Goal: Transaction & Acquisition: Purchase product/service

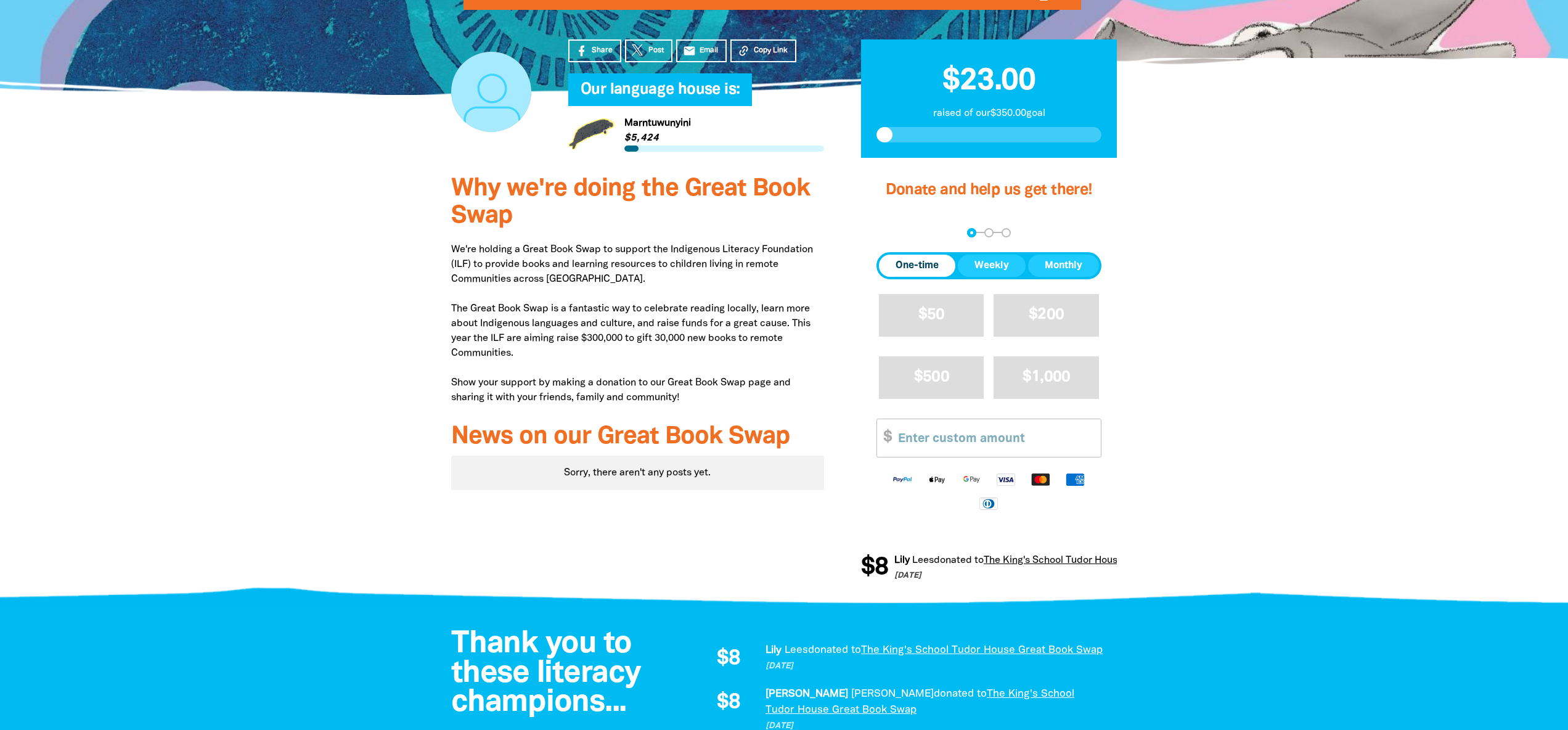
scroll to position [295, 0]
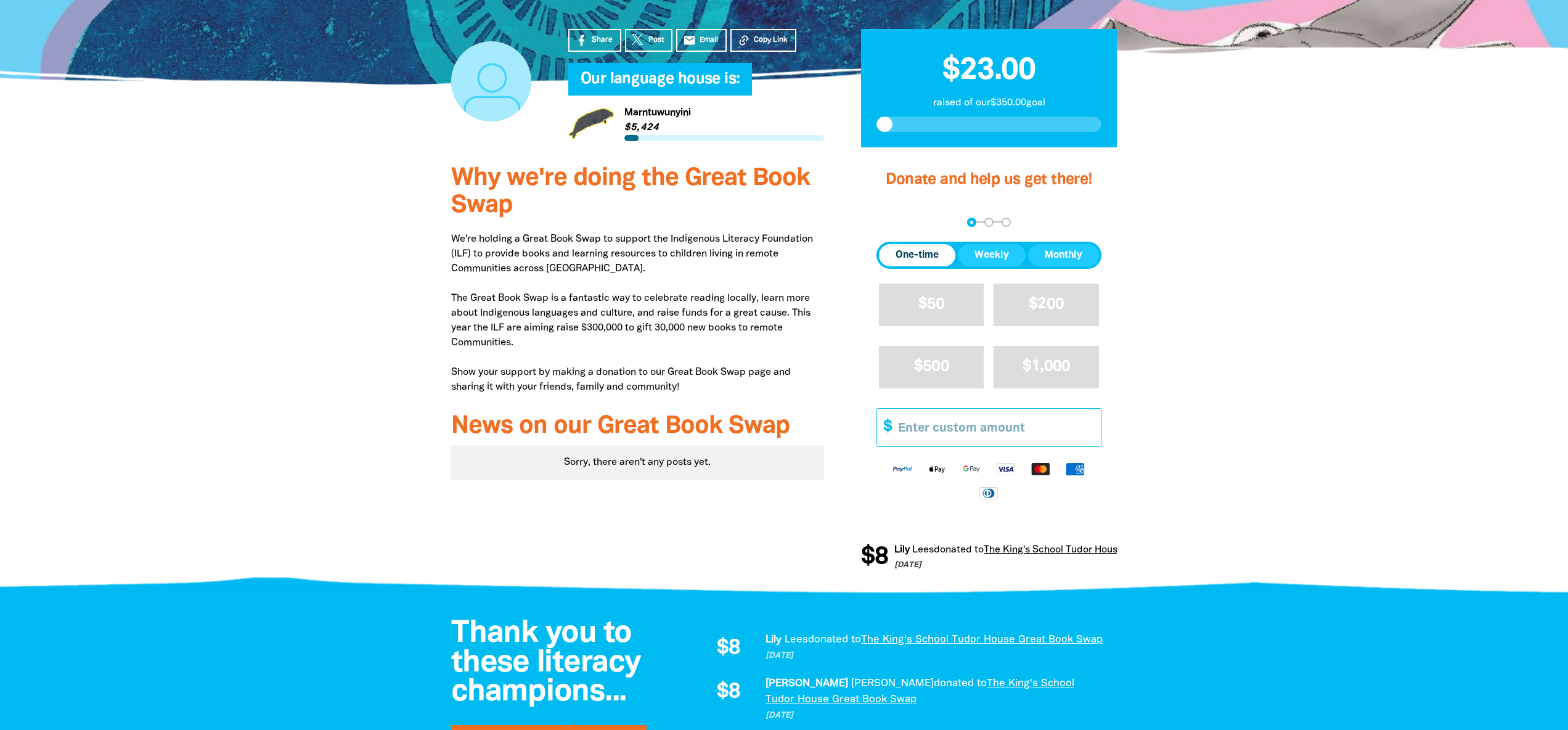
click at [953, 421] on input "Other Amount" at bounding box center [995, 427] width 212 height 38
click at [1096, 425] on input "1" at bounding box center [995, 427] width 212 height 38
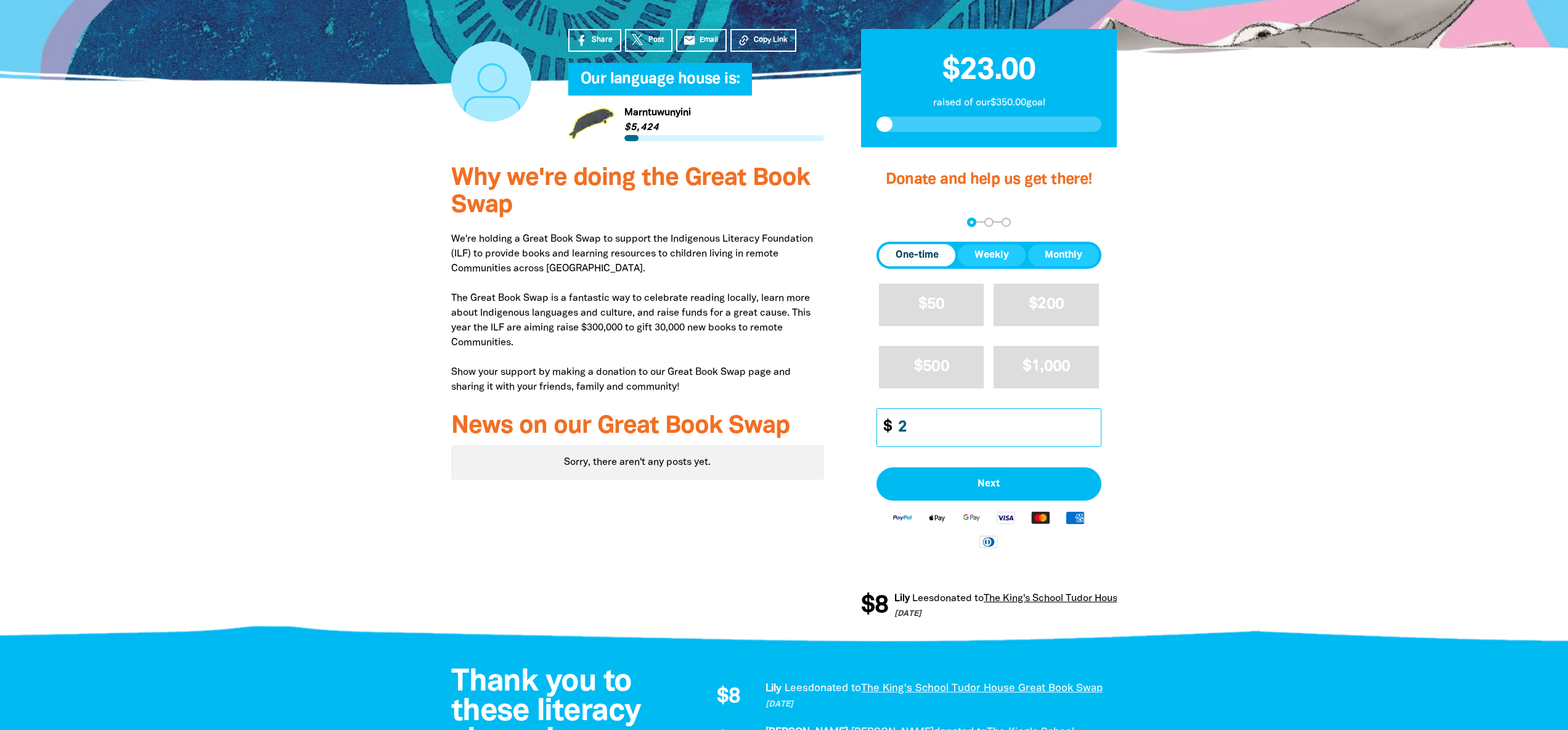
type input "2"
click at [1095, 425] on input "2" at bounding box center [995, 427] width 212 height 38
click at [969, 485] on span "Next" at bounding box center [989, 484] width 198 height 10
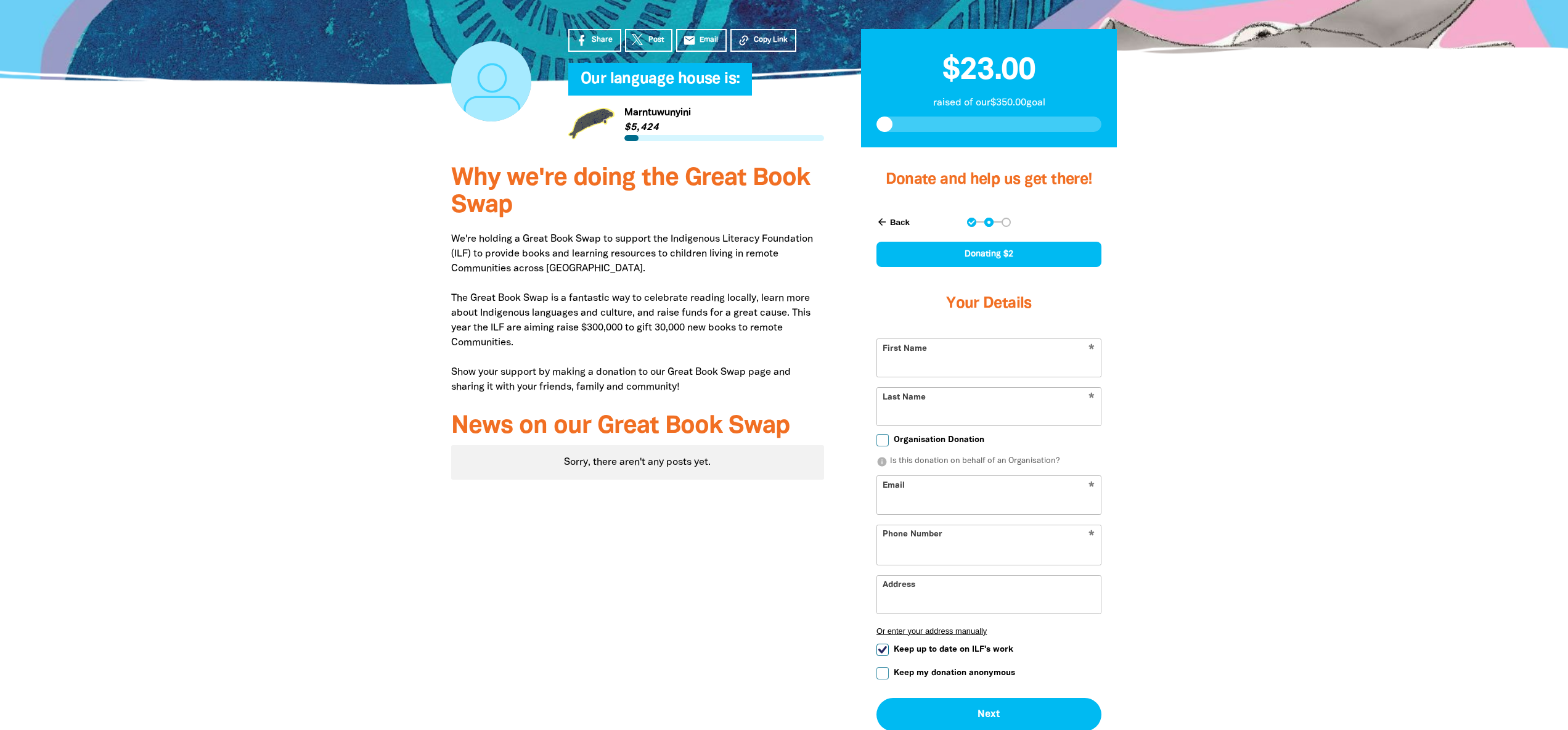
select select "AU"
click at [949, 366] on input "First Name" at bounding box center [989, 358] width 224 height 38
type input "Hunter"
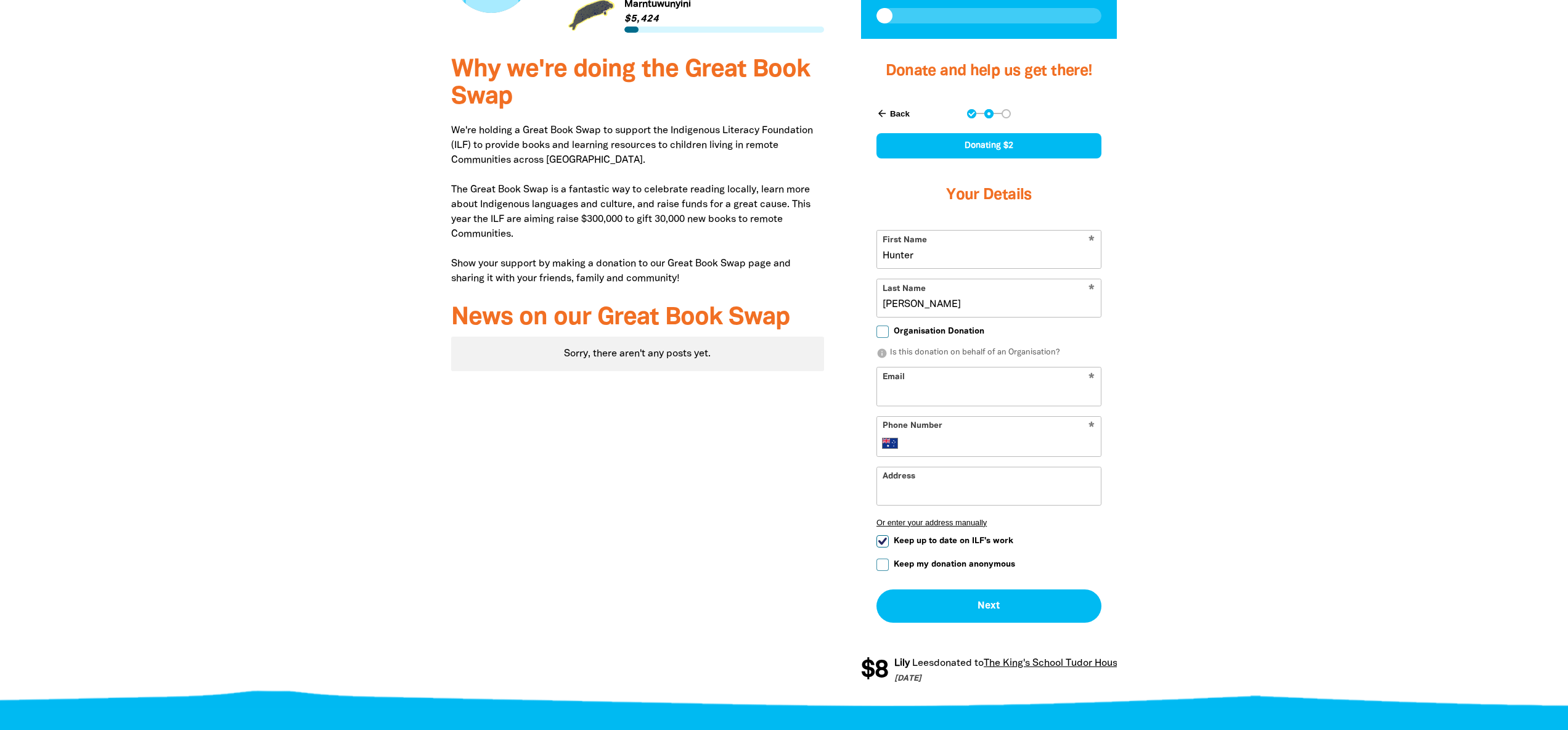
scroll to position [412, 0]
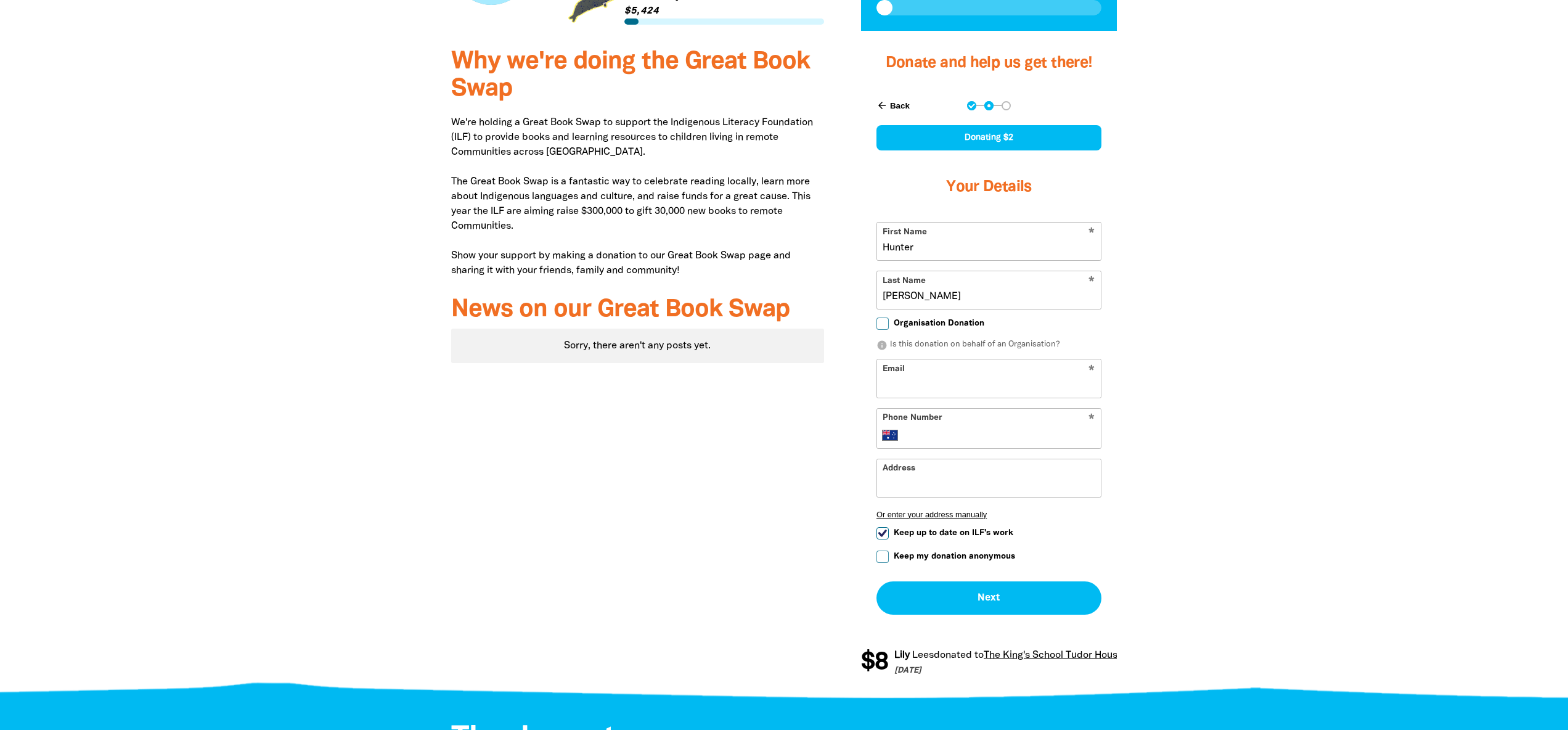
type input "[PERSON_NAME]"
click at [912, 383] on input "Email" at bounding box center [989, 378] width 224 height 38
type input "[PERSON_NAME][EMAIL_ADDRESS][DOMAIN_NAME]"
type input "[PHONE_NUMBER]"
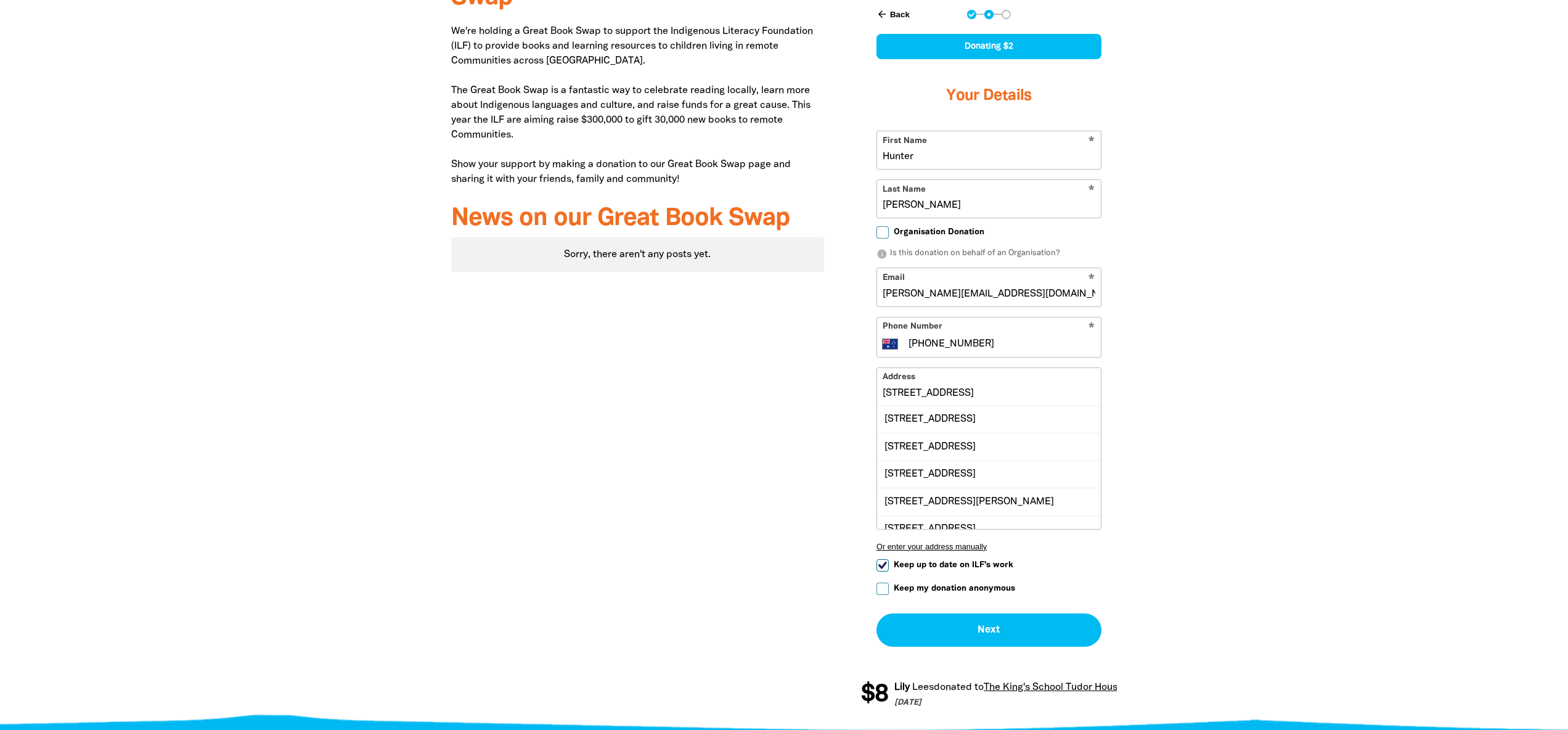
scroll to position [507, 0]
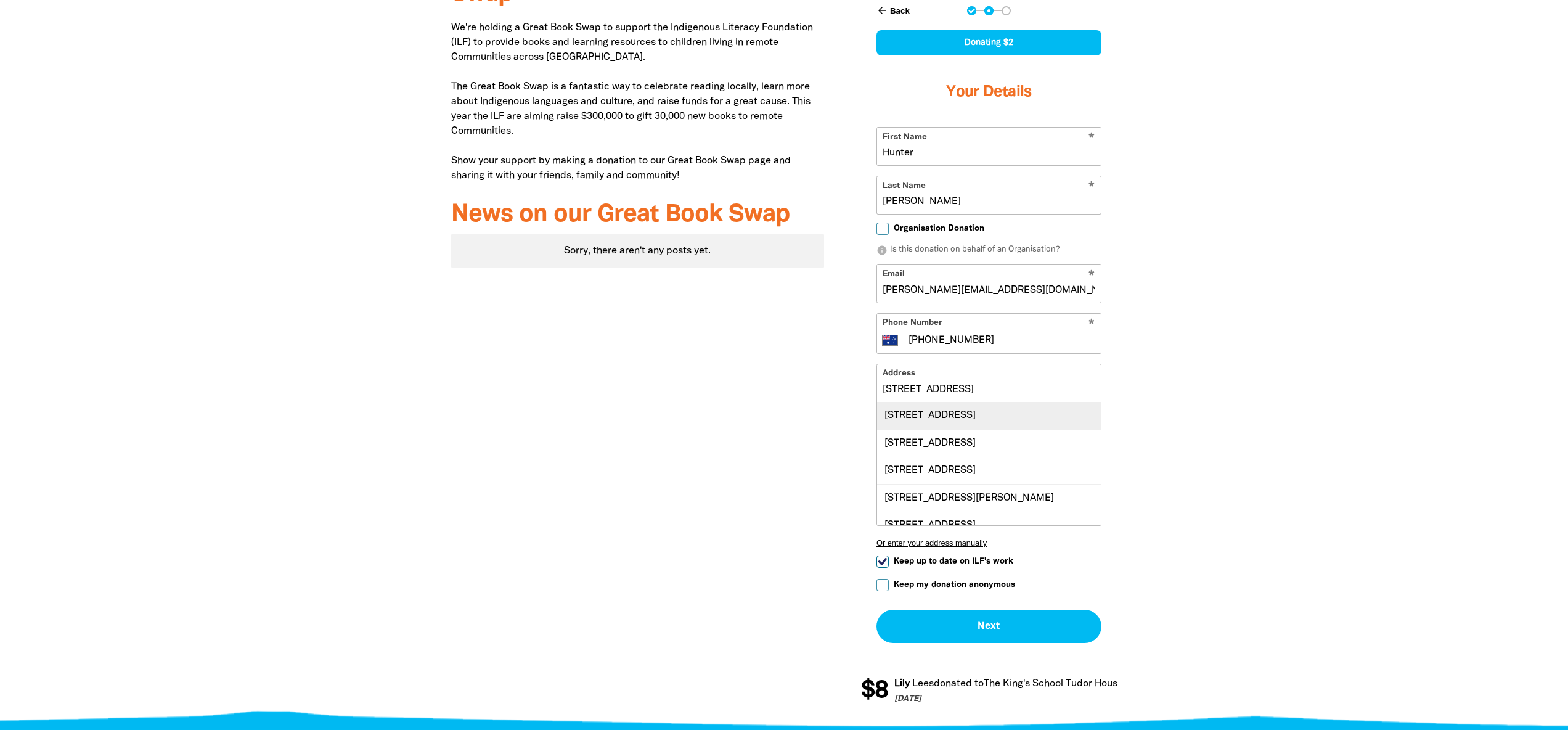
click at [1002, 408] on div "[STREET_ADDRESS]" at bounding box center [989, 416] width 224 height 27
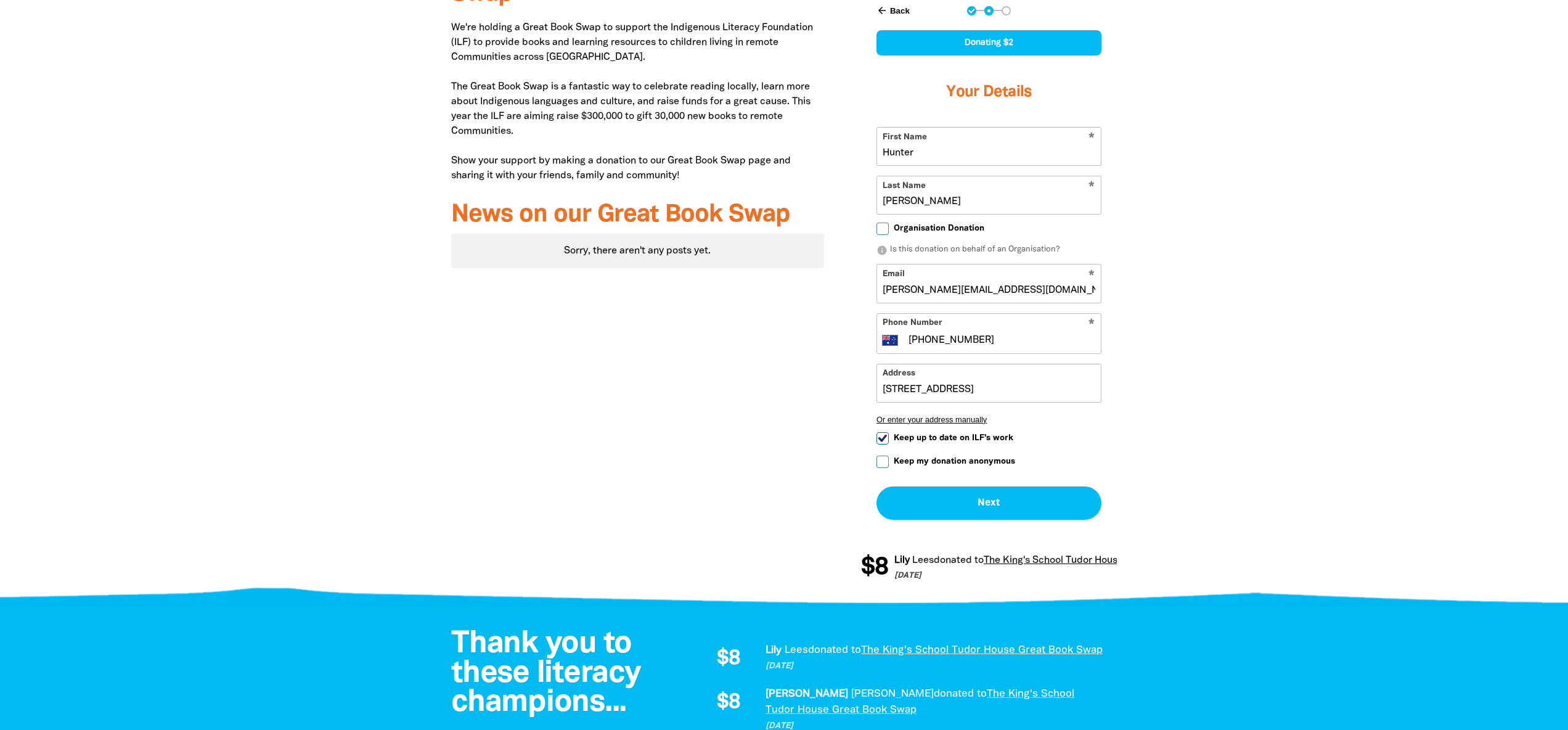
type input "[STREET_ADDRESS]"
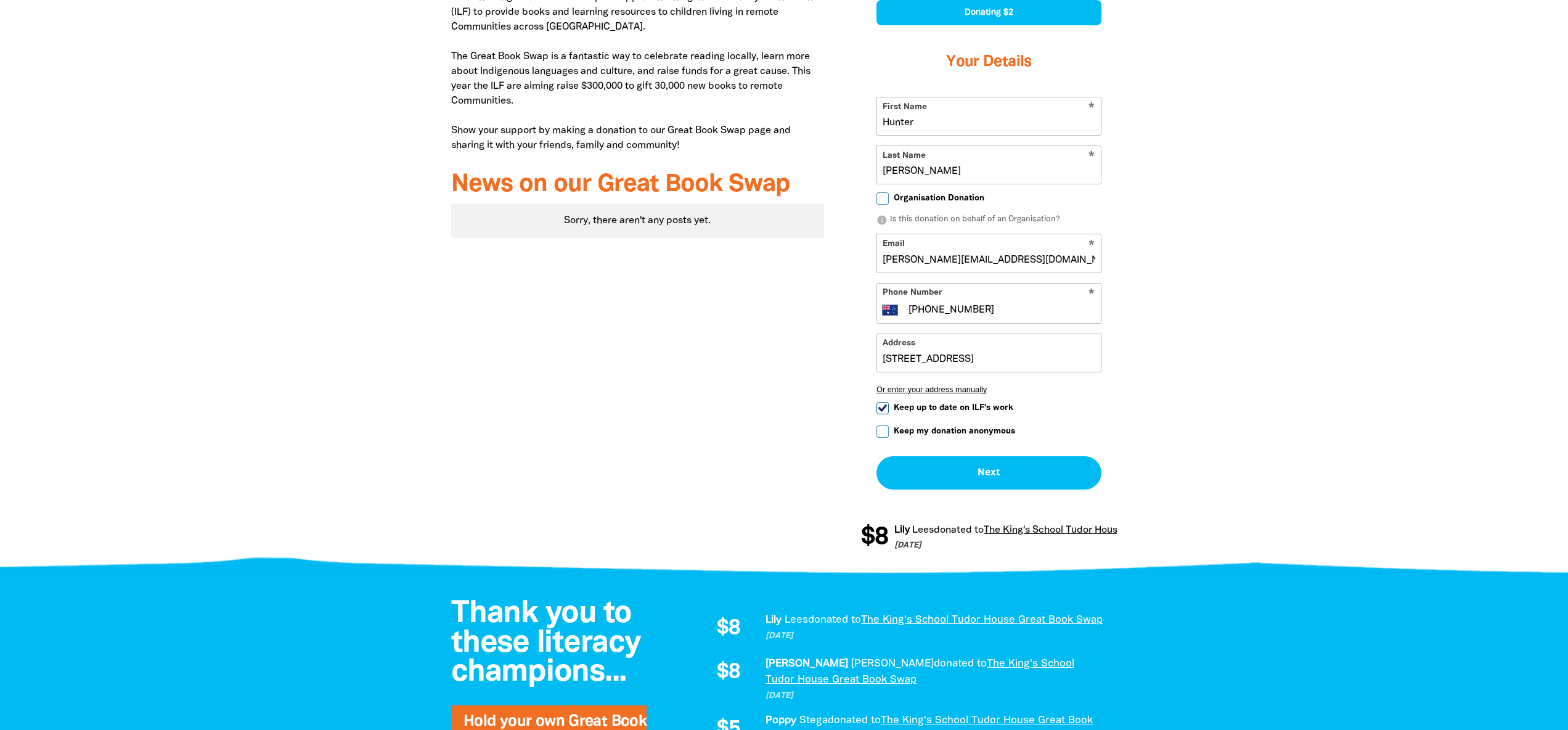
scroll to position [538, 0]
click at [883, 408] on input "Keep up to date on ILF's work" at bounding box center [882, 407] width 12 height 12
checkbox input "false"
click at [978, 462] on button "Next chevron_right" at bounding box center [989, 472] width 225 height 33
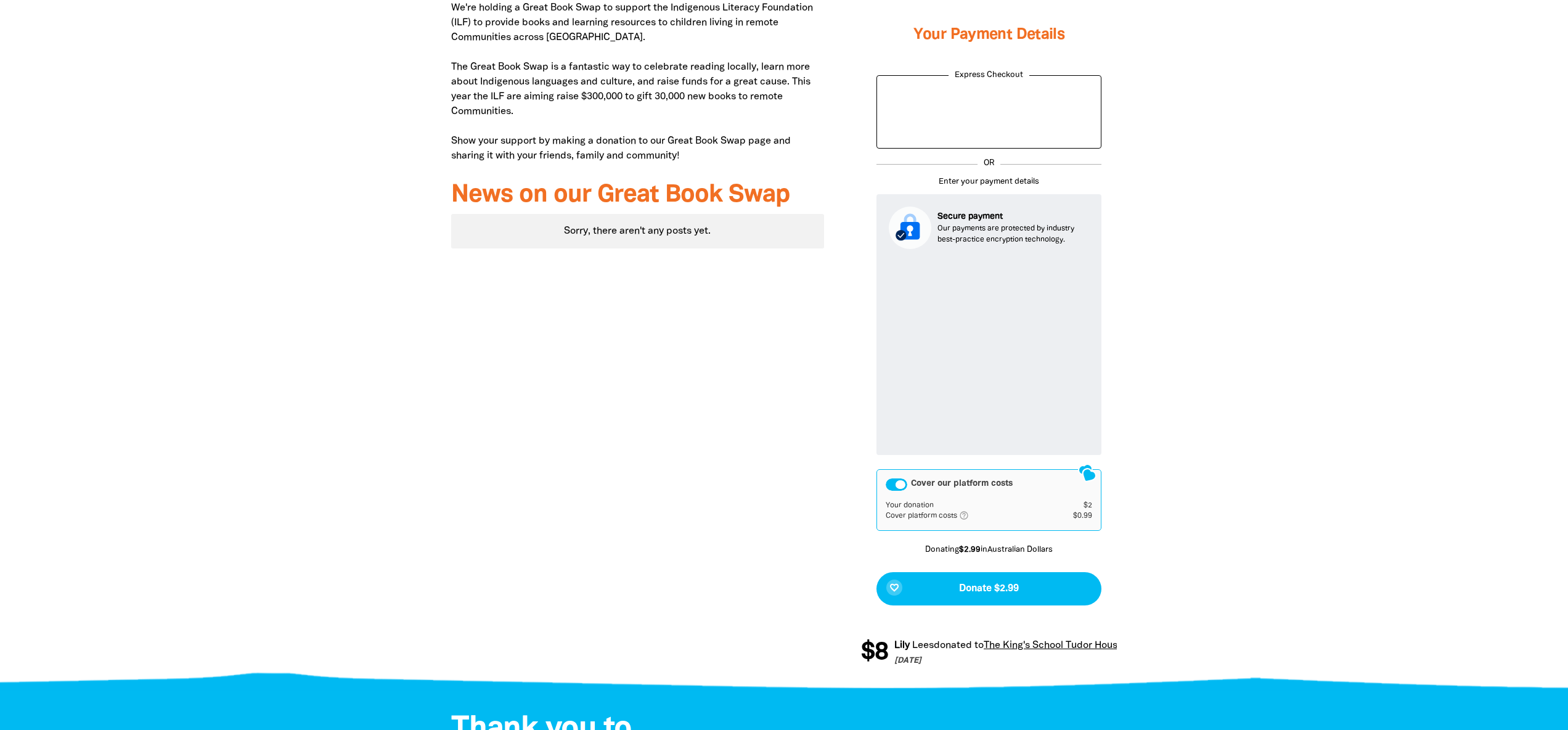
scroll to position [528, 0]
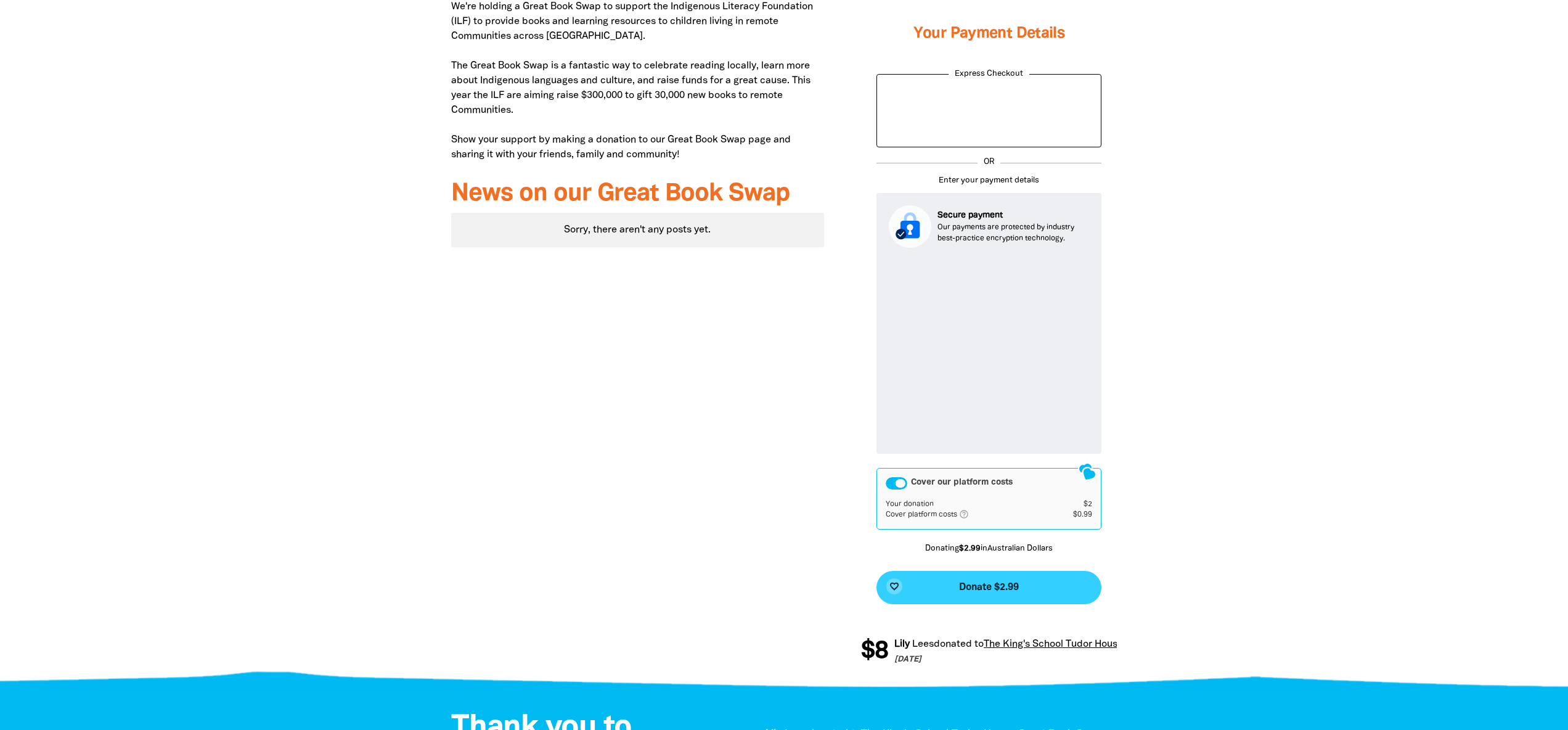
click at [939, 583] on button "favorite_border Donate $2.99" at bounding box center [989, 587] width 225 height 33
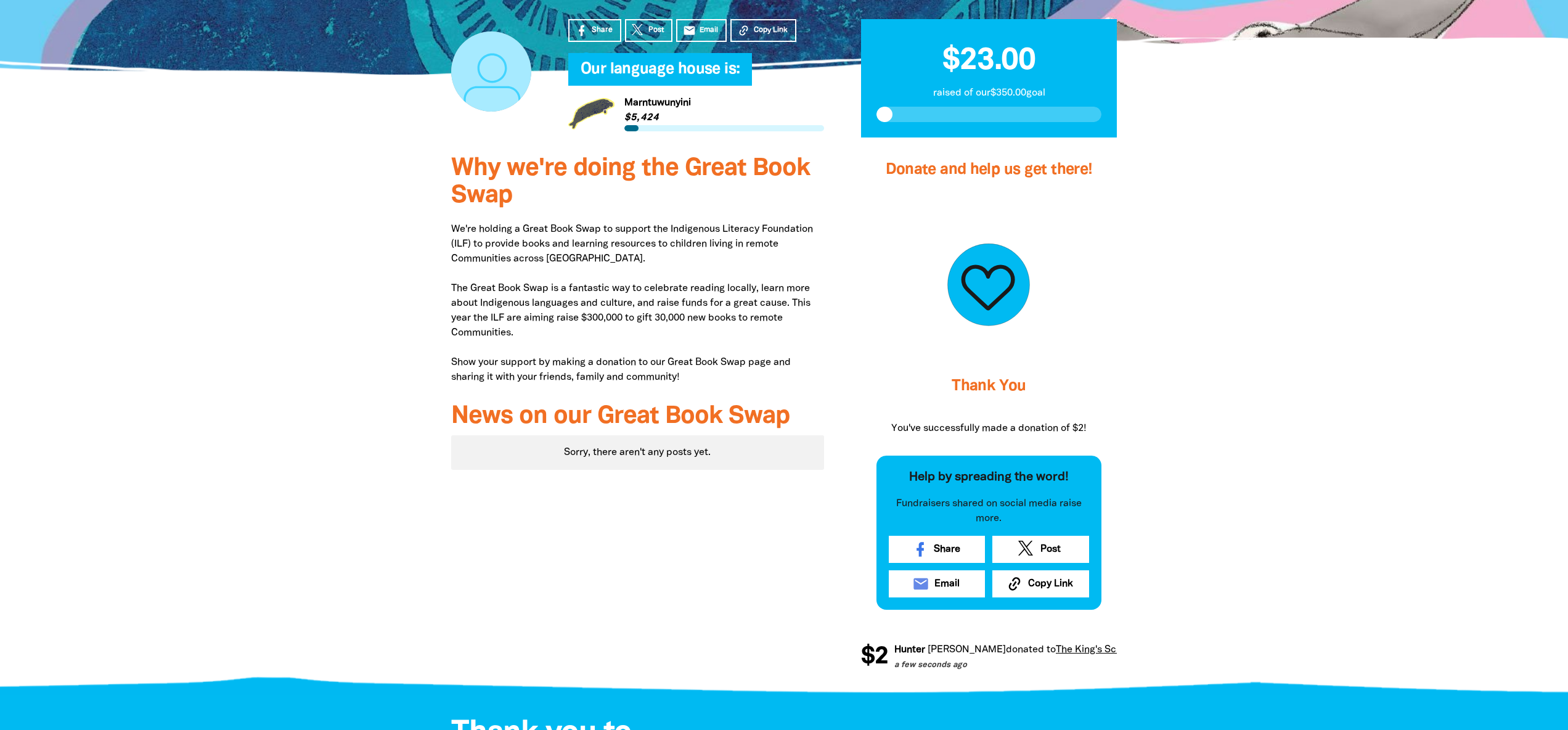
scroll to position [303, 0]
